Goal: Information Seeking & Learning: Check status

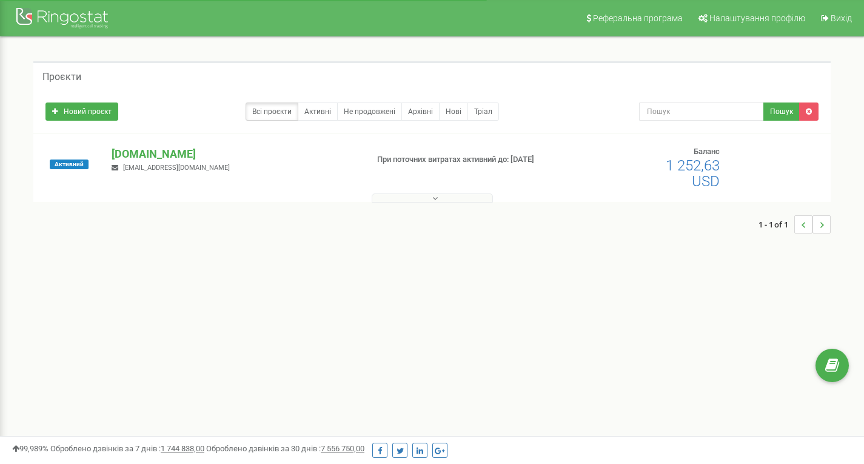
click at [156, 151] on p "[DOMAIN_NAME]" at bounding box center [235, 154] width 246 height 16
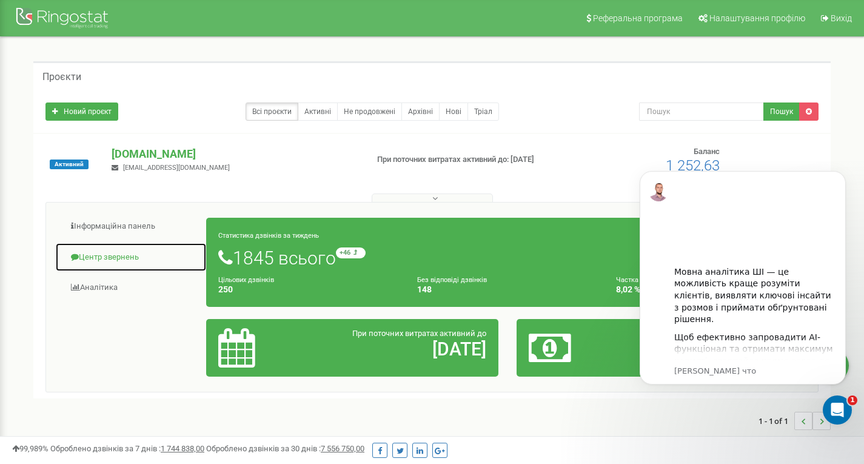
click at [123, 255] on link "Центр звернень" at bounding box center [131, 258] width 152 height 30
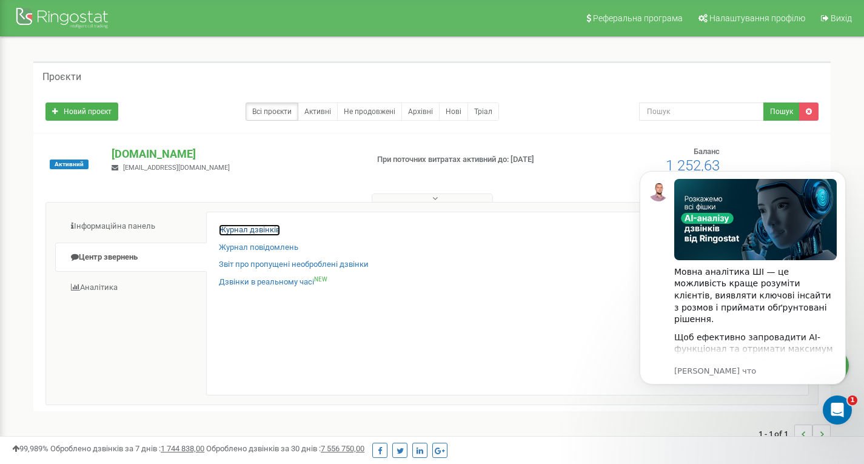
click at [248, 228] on link "Журнал дзвінків" at bounding box center [249, 230] width 61 height 12
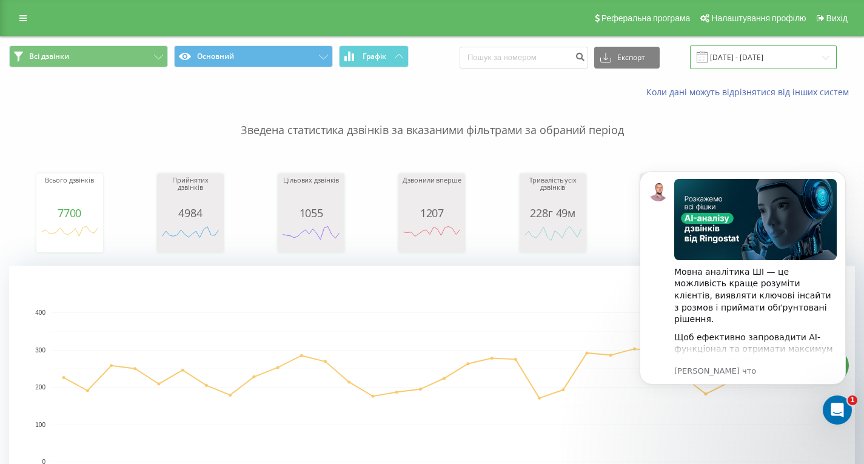
click at [763, 50] on input "20.07.2025 - 20.08.2025" at bounding box center [763, 57] width 147 height 24
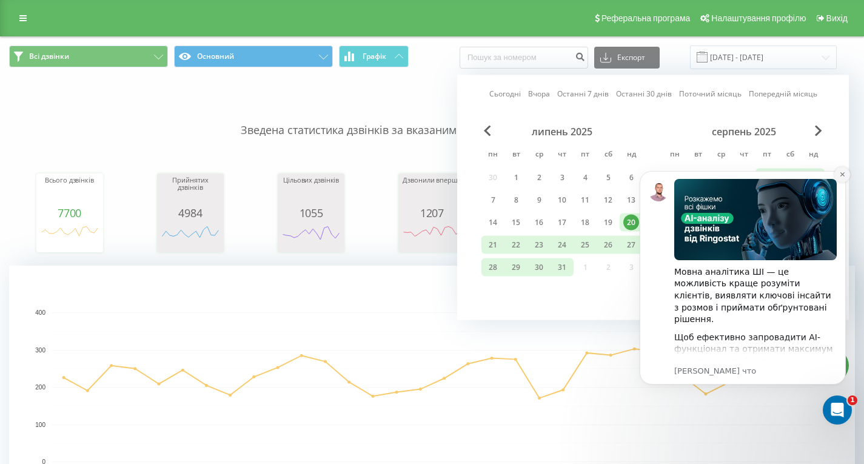
click at [843, 176] on icon "Dismiss notification" at bounding box center [842, 174] width 7 height 7
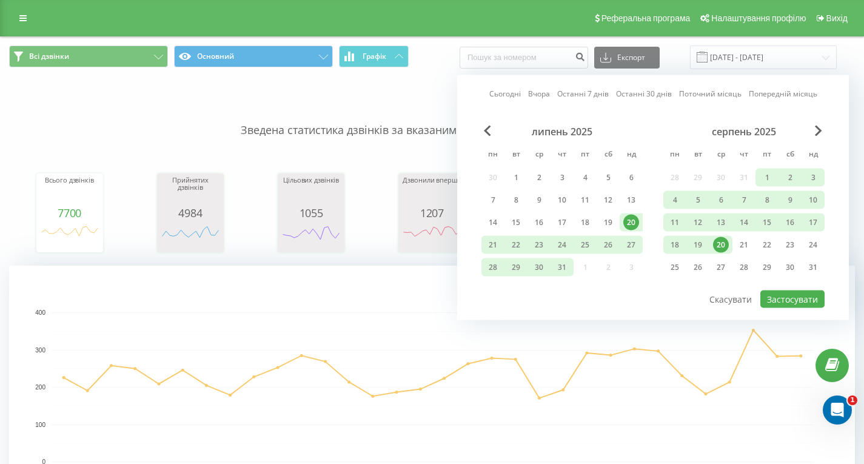
click at [723, 243] on div "20" at bounding box center [721, 245] width 16 height 16
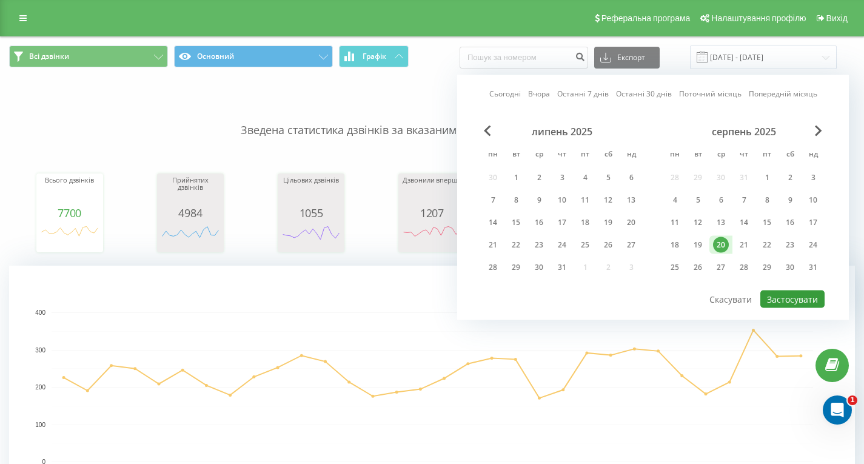
click at [797, 301] on button "Застосувати" at bounding box center [792, 299] width 64 height 18
type input "20.08.2025 - 20.08.2025"
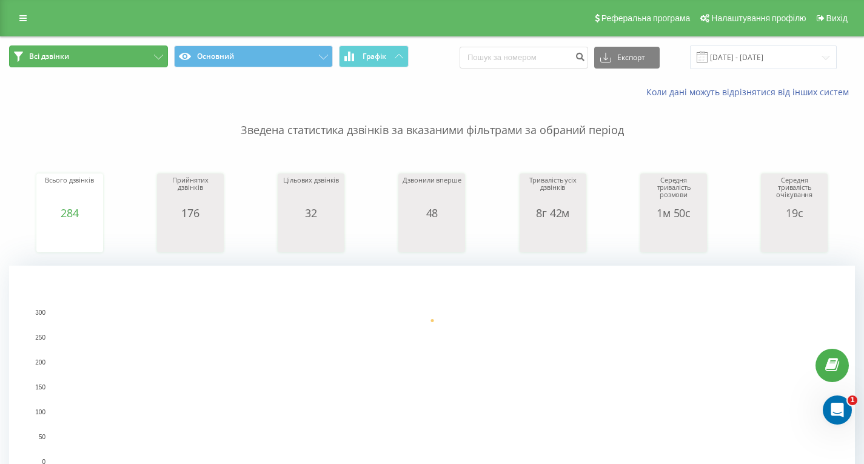
click at [115, 53] on button "Всі дзвінки" at bounding box center [88, 56] width 159 height 22
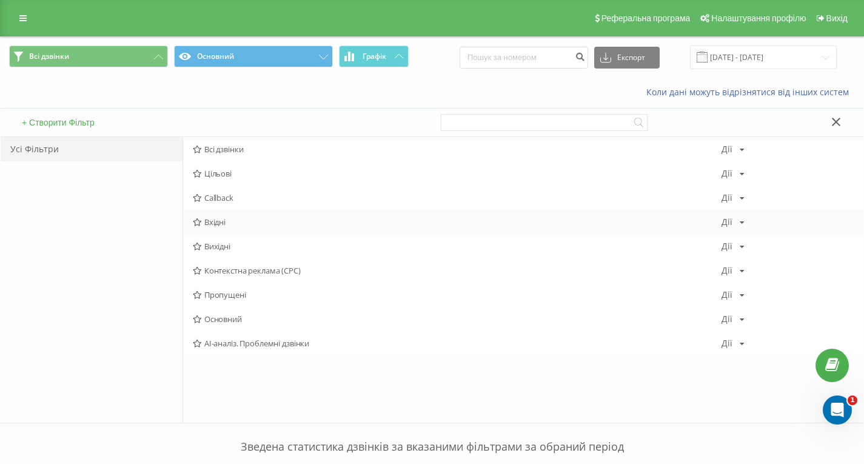
click at [246, 221] on span "Вхідні" at bounding box center [457, 222] width 529 height 8
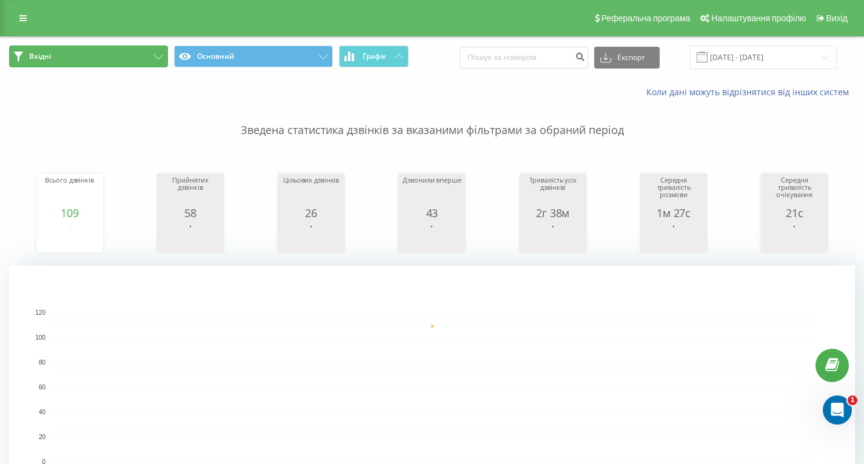
click at [150, 57] on button "Вхідні" at bounding box center [88, 56] width 159 height 22
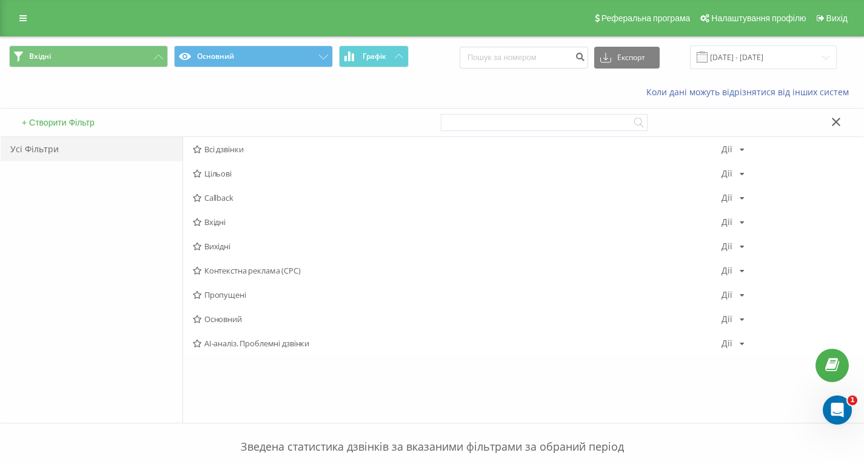
click at [516, 107] on div "Коли дані можуть відрізнятися вiд інших систем" at bounding box center [432, 92] width 863 height 29
click at [834, 122] on icon at bounding box center [836, 122] width 9 height 8
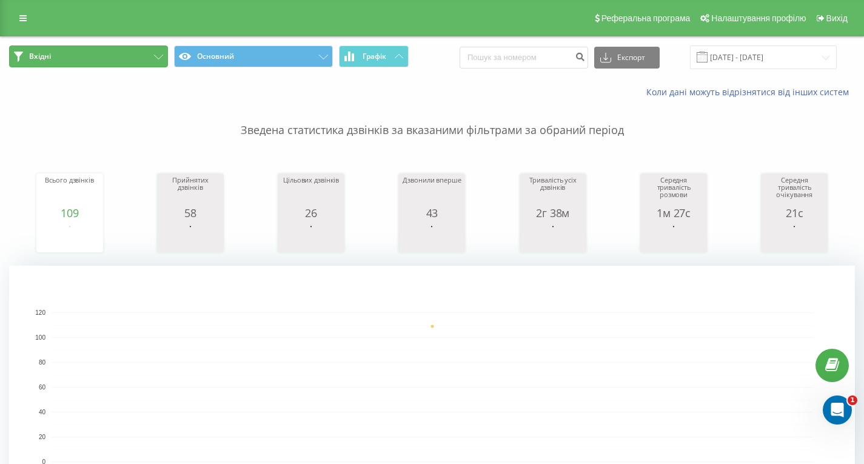
click at [137, 56] on button "Вхідні" at bounding box center [88, 56] width 159 height 22
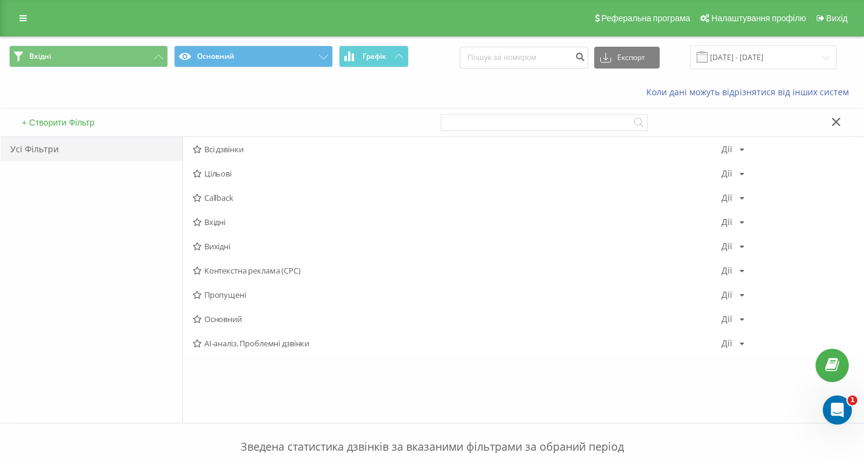
click at [831, 124] on button at bounding box center [837, 122] width 18 height 13
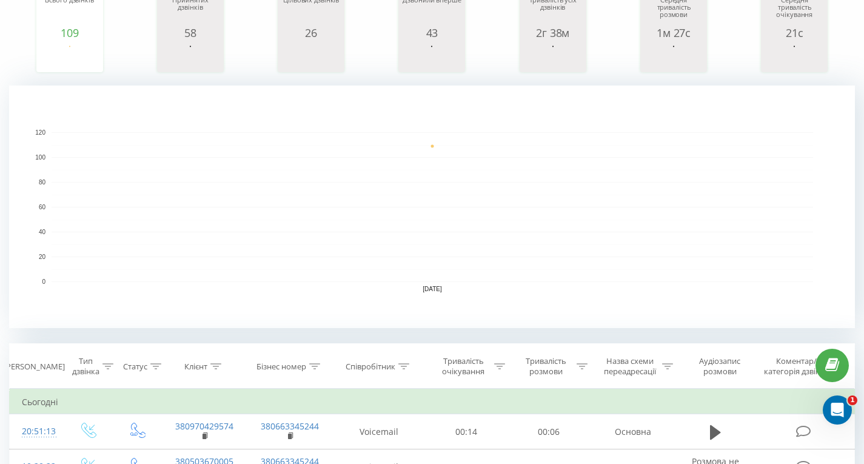
scroll to position [186, 0]
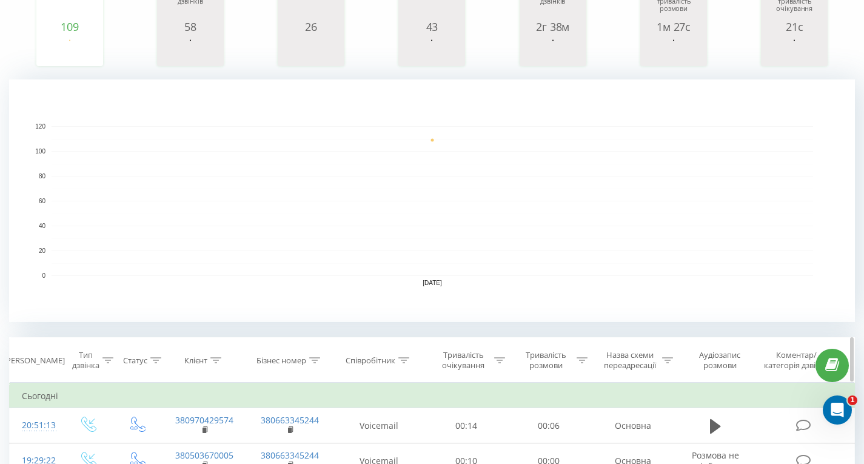
click at [404, 361] on icon at bounding box center [403, 360] width 11 height 6
click at [373, 450] on input "text" at bounding box center [379, 447] width 107 height 21
type input ","
type input "бере"
click button "OK" at bounding box center [405, 471] width 52 height 15
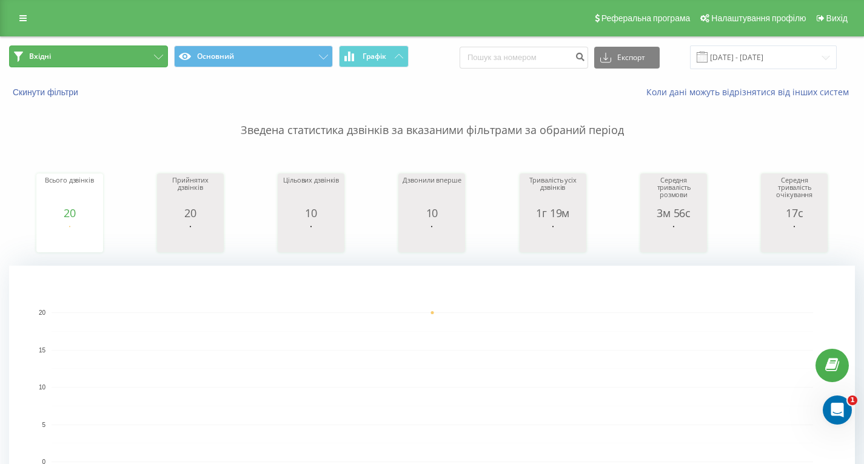
click at [139, 47] on button "Вхідні" at bounding box center [88, 56] width 159 height 22
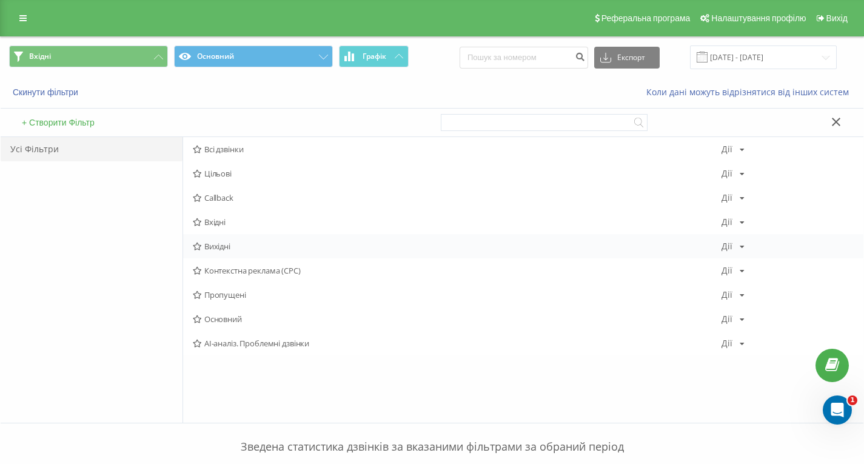
click at [246, 247] on span "Вихідні" at bounding box center [457, 246] width 529 height 8
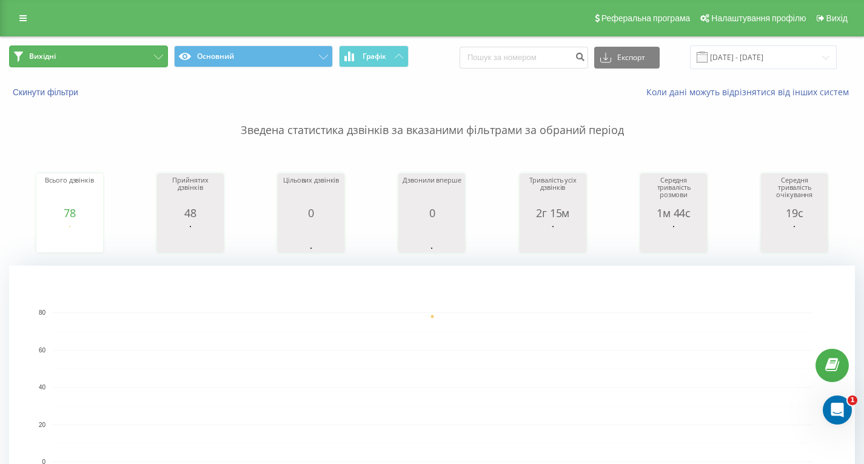
click at [149, 49] on button "Вихідні" at bounding box center [88, 56] width 159 height 22
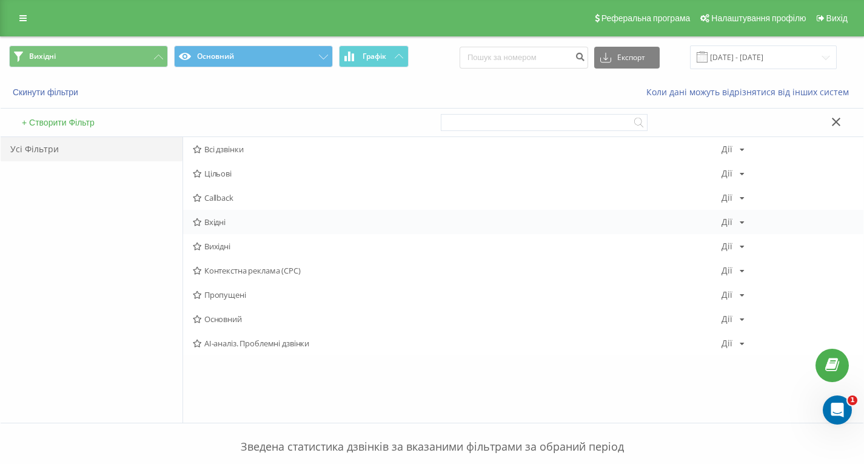
click at [237, 222] on span "Вхідні" at bounding box center [457, 222] width 529 height 8
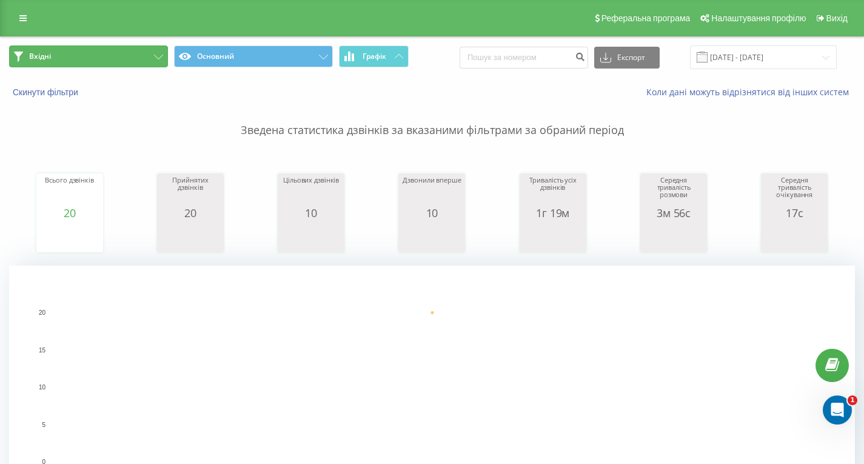
click at [134, 54] on button "Вхідні" at bounding box center [88, 56] width 159 height 22
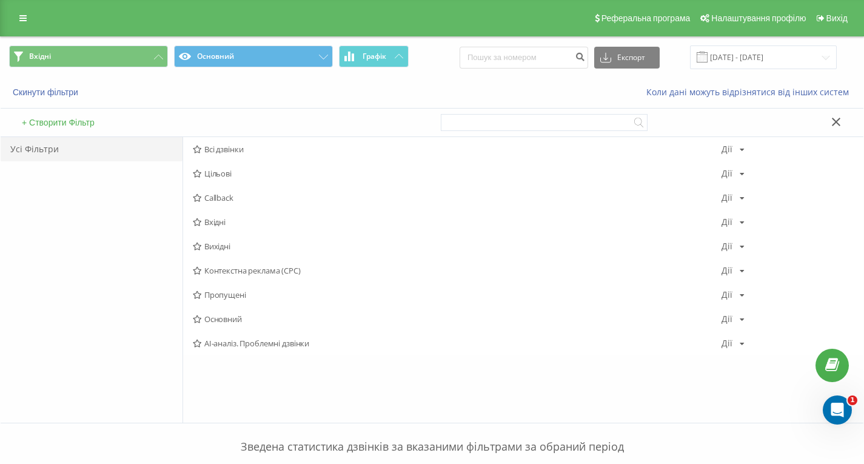
click at [356, 92] on div "Коли дані можуть відрізнятися вiд інших систем" at bounding box center [593, 92] width 539 height 12
click at [831, 124] on button at bounding box center [837, 122] width 18 height 13
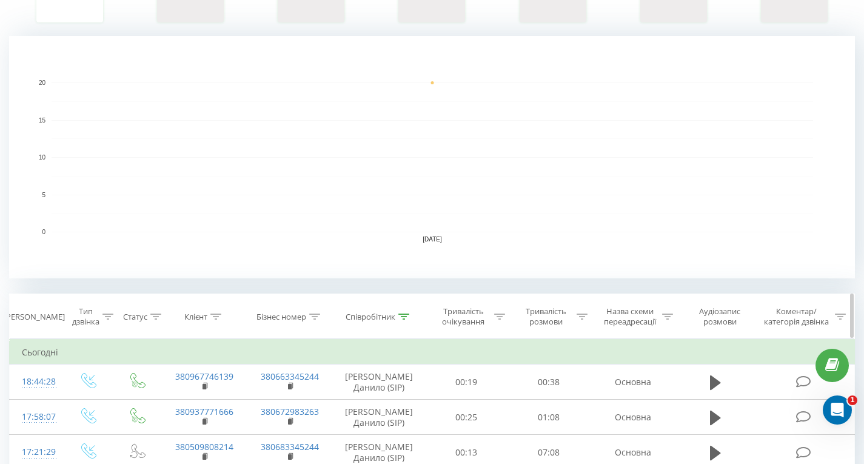
scroll to position [230, 0]
click at [406, 316] on icon at bounding box center [403, 316] width 11 height 6
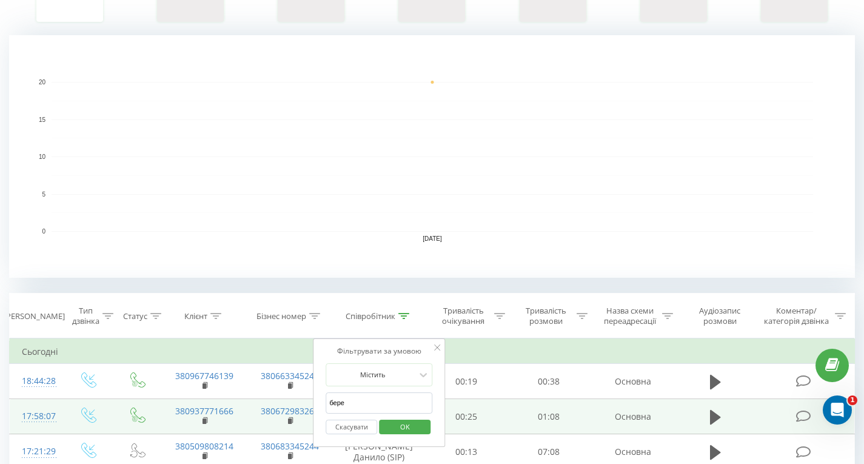
drag, startPoint x: 378, startPoint y: 400, endPoint x: 294, endPoint y: 399, distance: 84.3
type input "один"
click button "OK" at bounding box center [405, 427] width 52 height 15
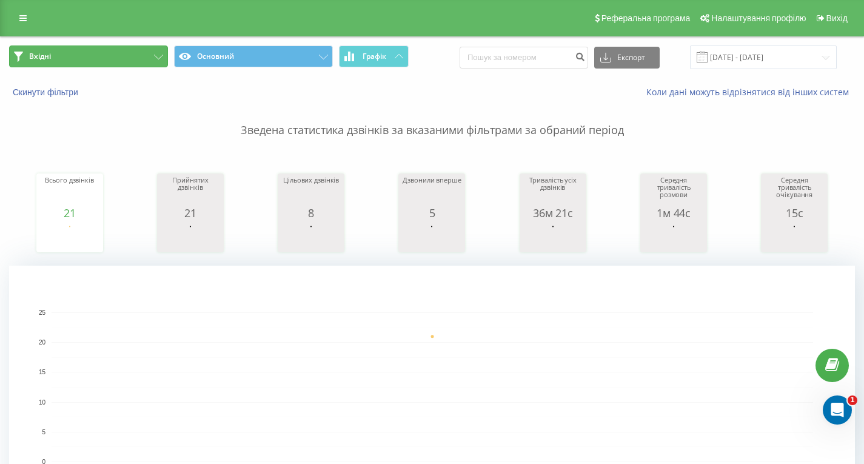
click at [150, 52] on button "Вхідні" at bounding box center [88, 56] width 159 height 22
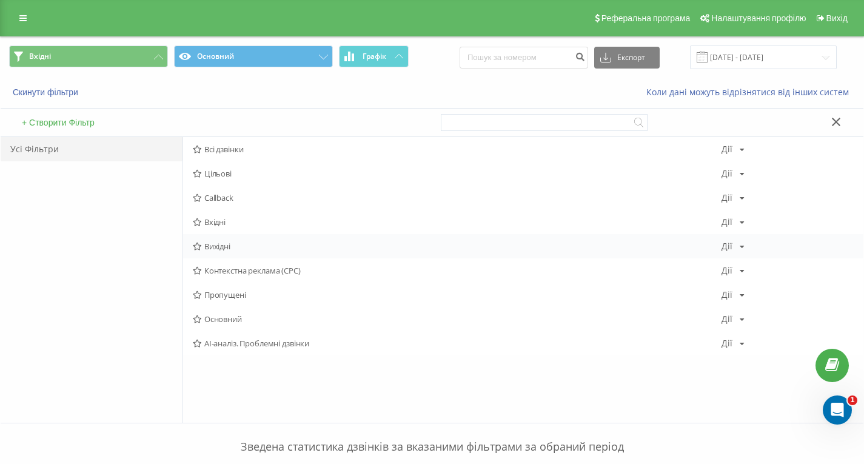
click at [248, 245] on span "Вихідні" at bounding box center [457, 246] width 529 height 8
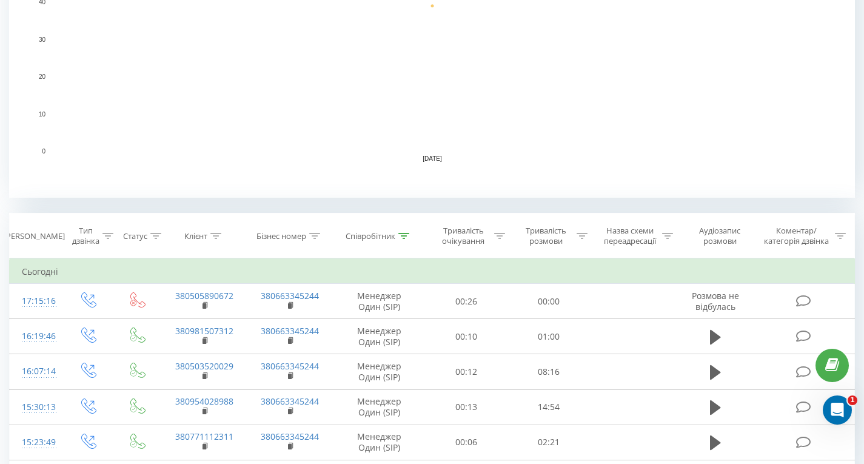
scroll to position [338, 0]
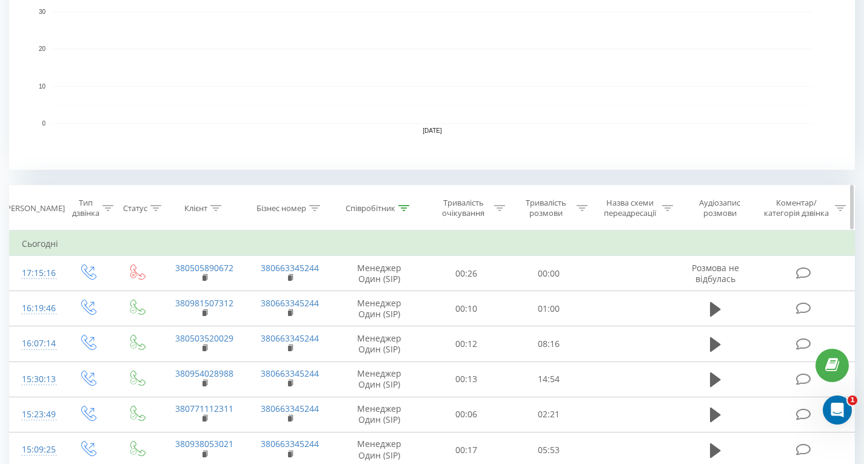
click at [404, 210] on icon at bounding box center [403, 208] width 11 height 6
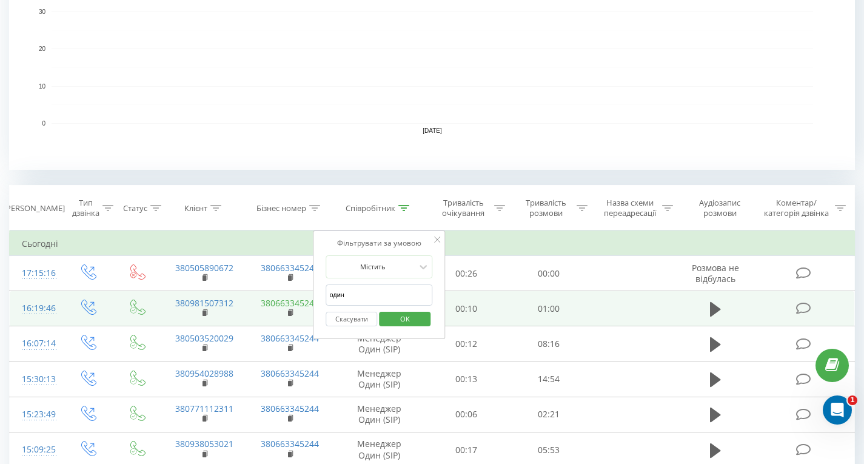
drag, startPoint x: 376, startPoint y: 295, endPoint x: 281, endPoint y: 308, distance: 96.1
click button "OK" at bounding box center [405, 319] width 52 height 15
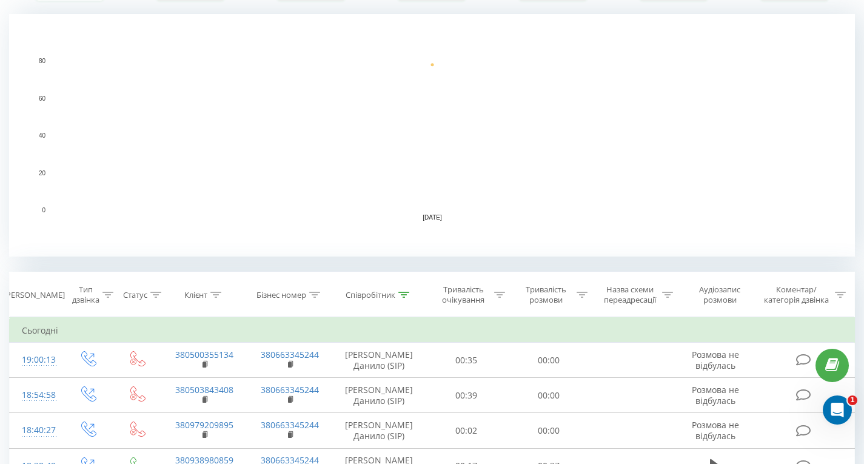
scroll to position [264, 0]
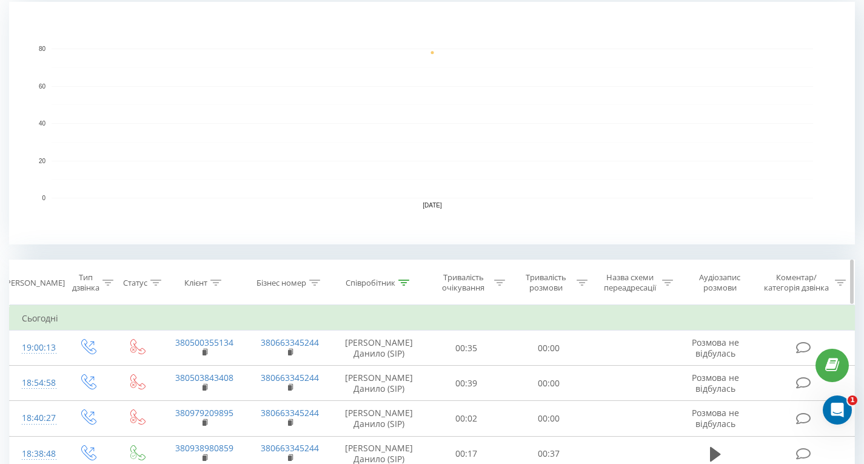
click at [402, 280] on icon at bounding box center [403, 283] width 11 height 6
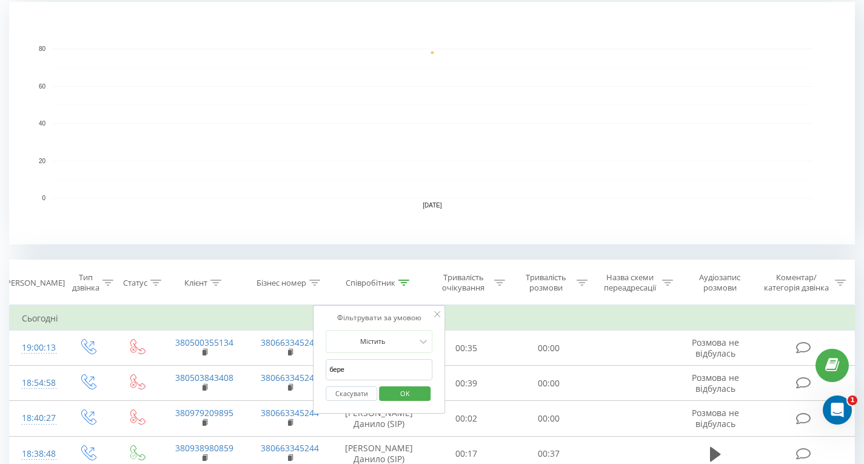
drag, startPoint x: 384, startPoint y: 375, endPoint x: 330, endPoint y: 375, distance: 54.6
click at [330, 375] on input "бере" at bounding box center [379, 369] width 107 height 21
type input "один"
click button "OK" at bounding box center [405, 393] width 52 height 15
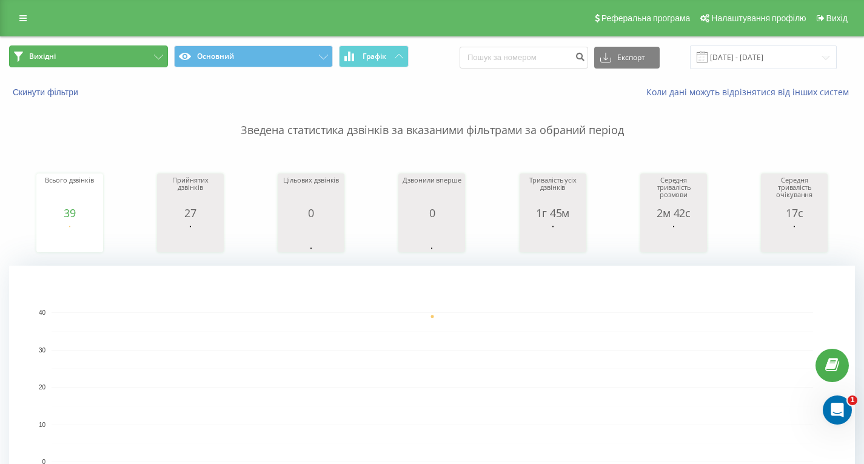
click at [138, 59] on button "Вихідні" at bounding box center [88, 56] width 159 height 22
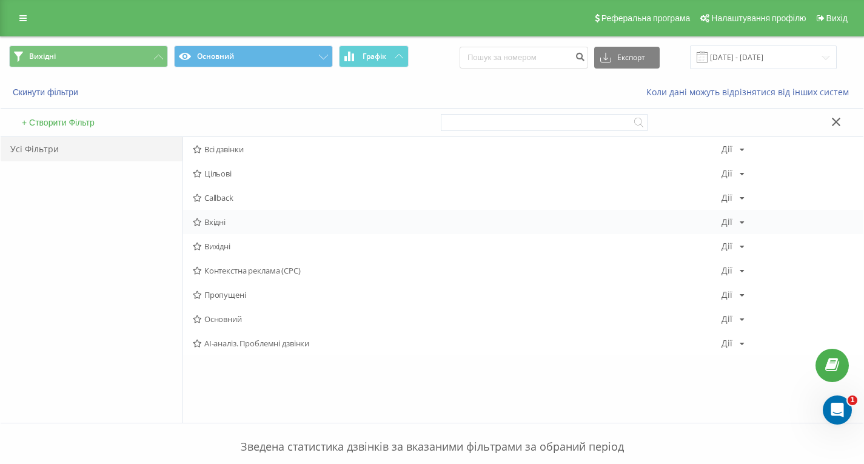
click at [241, 221] on span "Вхідні" at bounding box center [457, 222] width 529 height 8
